Goal: Unclear

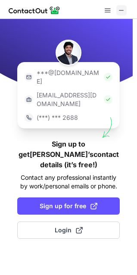
click at [125, 8] on button at bounding box center [121, 10] width 10 height 10
